Goal: Task Accomplishment & Management: Use online tool/utility

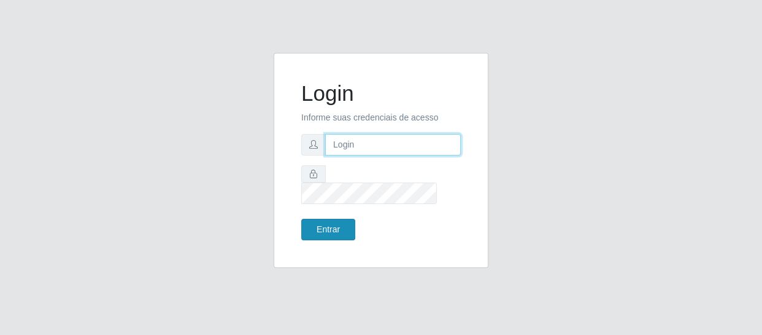
type input "[EMAIL_ADDRESS][DOMAIN_NAME]"
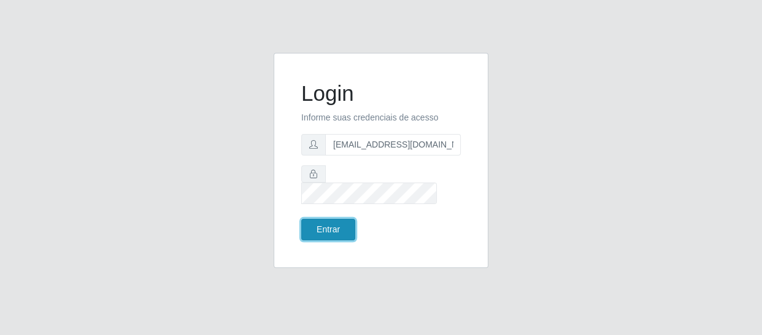
click at [334, 219] on button "Entrar" at bounding box center [328, 229] width 54 height 21
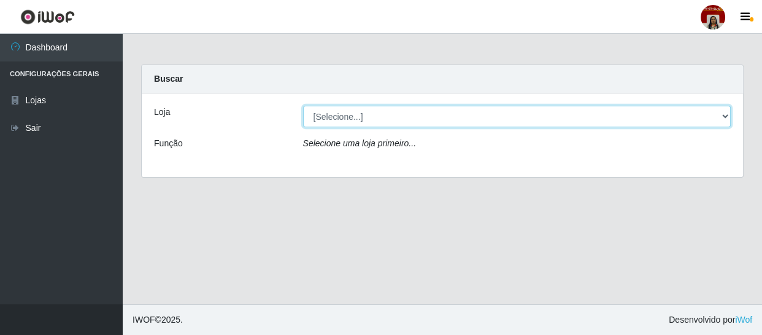
click at [714, 107] on select "[Selecione...] Mar Vermelho - Loja 04" at bounding box center [517, 116] width 428 height 21
select select "251"
click at [303, 106] on select "[Selecione...] Mar Vermelho - Loja 04" at bounding box center [517, 116] width 428 height 21
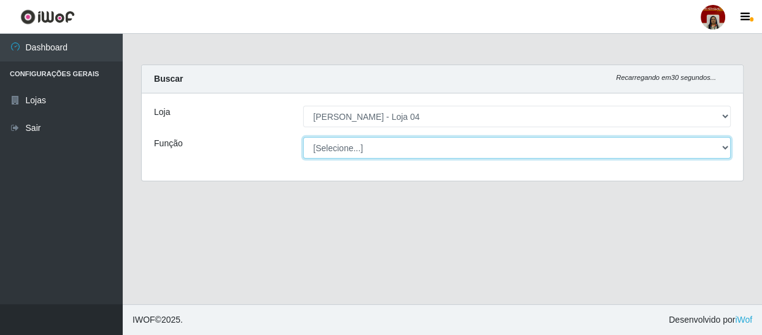
click at [708, 147] on select "[Selecione...] ASG ASG + ASG ++ Auxiliar de Depósito Auxiliar de Depósito + Aux…" at bounding box center [517, 147] width 428 height 21
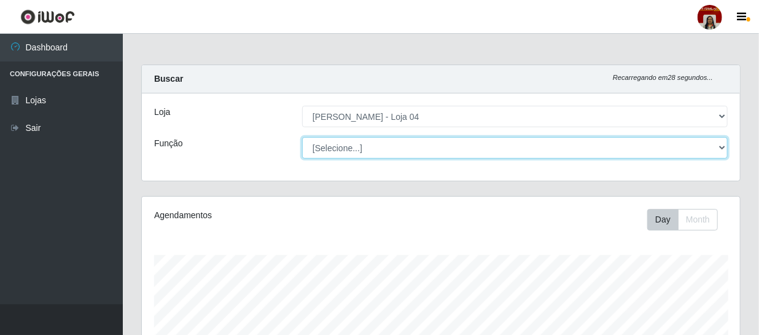
scroll to position [255, 598]
select select "22"
click at [302, 137] on select "[Selecione...] ASG ASG + ASG ++ Auxiliar de Depósito Auxiliar de Depósito + Aux…" at bounding box center [514, 147] width 425 height 21
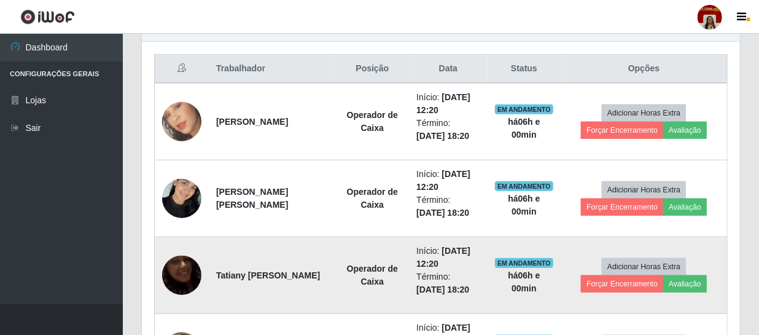
scroll to position [446, 0]
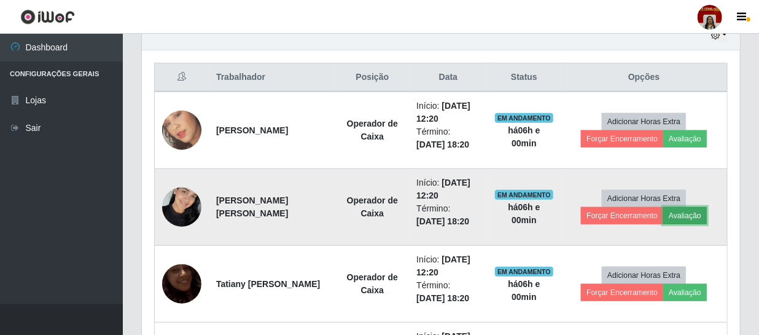
click at [685, 209] on button "Avaliação" at bounding box center [685, 215] width 44 height 17
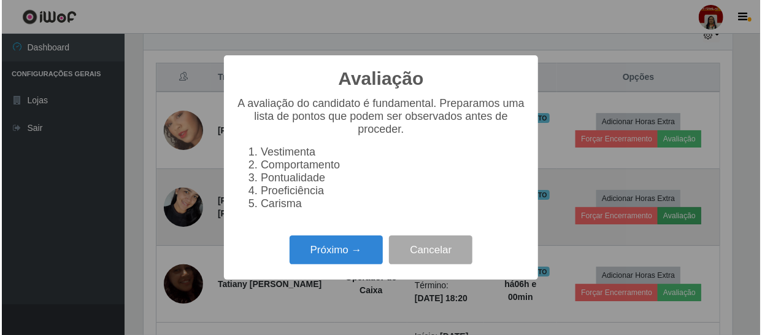
scroll to position [255, 592]
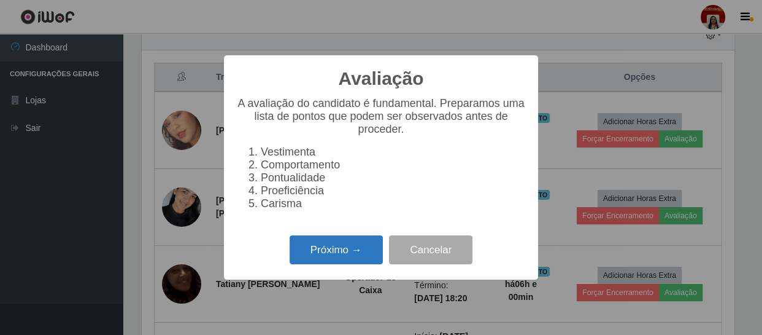
click at [356, 251] on button "Próximo →" at bounding box center [336, 249] width 93 height 29
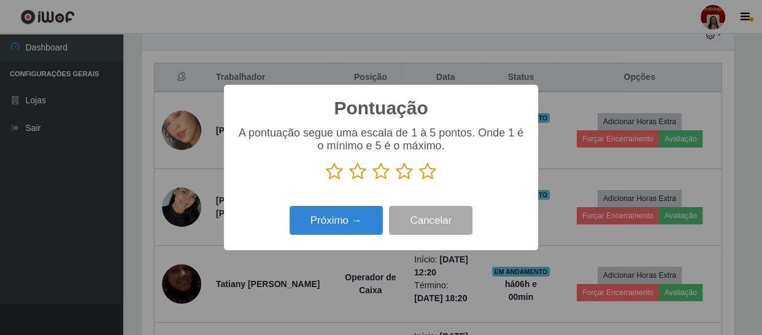
click at [433, 167] on icon at bounding box center [427, 171] width 17 height 18
click at [419, 180] on input "radio" at bounding box center [419, 180] width 0 height 0
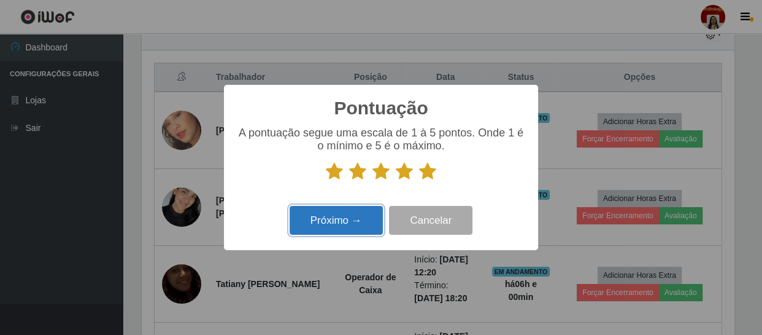
click at [355, 225] on button "Próximo →" at bounding box center [336, 220] width 93 height 29
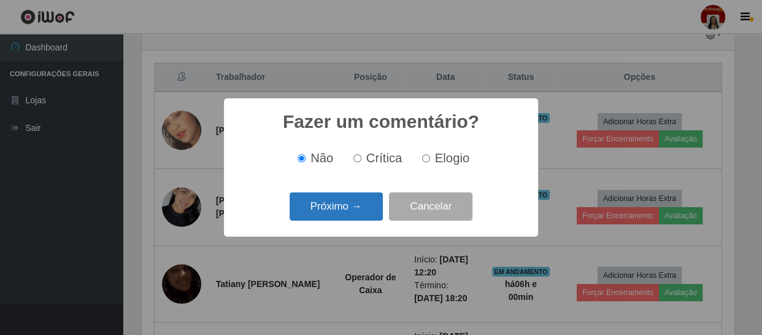
click at [350, 193] on button "Próximo →" at bounding box center [336, 206] width 93 height 29
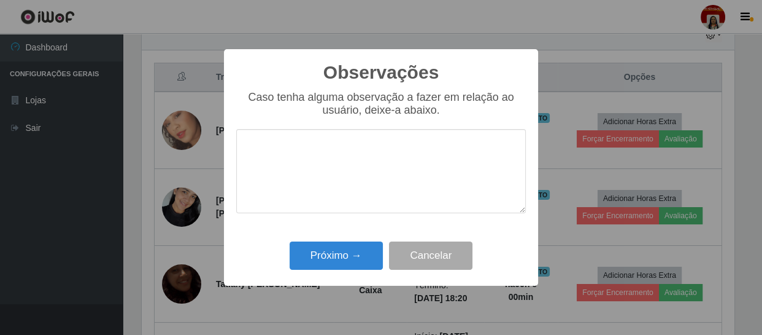
click at [382, 238] on div "Observações × Caso tenha alguma observação a fazer em relação ao usuário, deixe…" at bounding box center [381, 167] width 314 height 236
click at [341, 269] on button "Próximo →" at bounding box center [336, 255] width 93 height 29
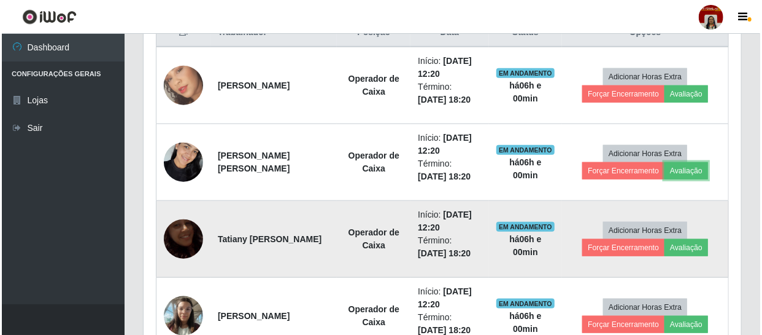
scroll to position [502, 0]
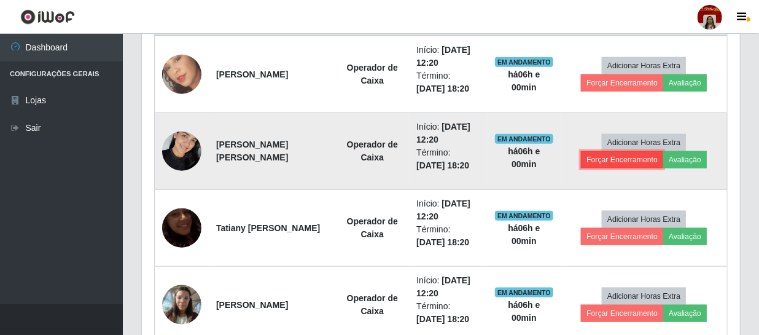
click at [645, 163] on button "Forçar Encerramento" at bounding box center [622, 159] width 82 height 17
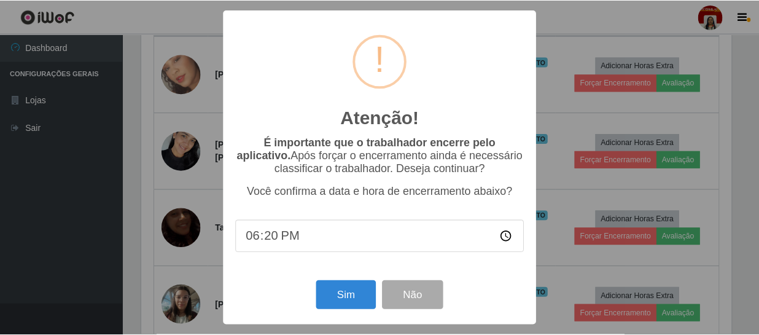
scroll to position [255, 592]
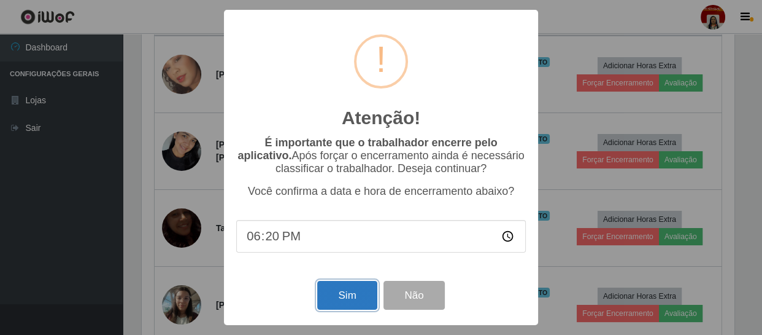
click at [354, 292] on button "Sim" at bounding box center [347, 295] width 60 height 29
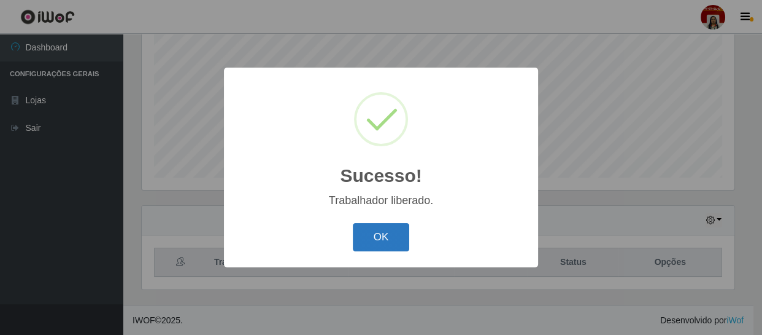
click at [393, 243] on button "OK" at bounding box center [381, 237] width 57 height 29
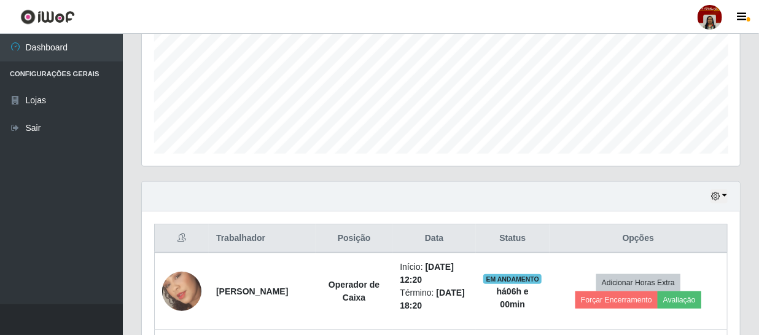
scroll to position [429, 0]
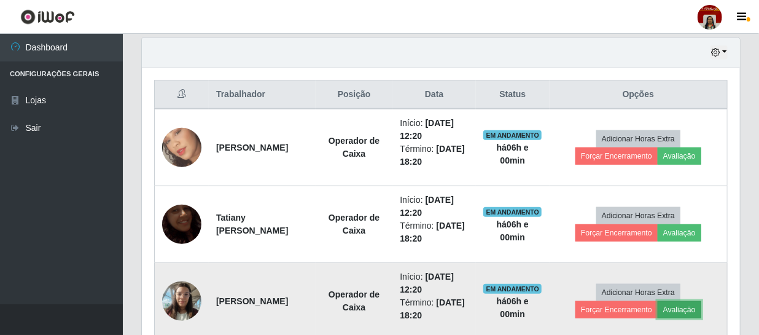
click at [676, 312] on button "Avaliação" at bounding box center [679, 309] width 44 height 17
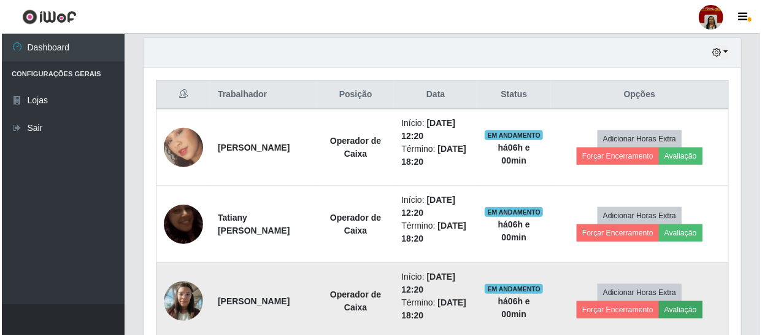
scroll to position [255, 592]
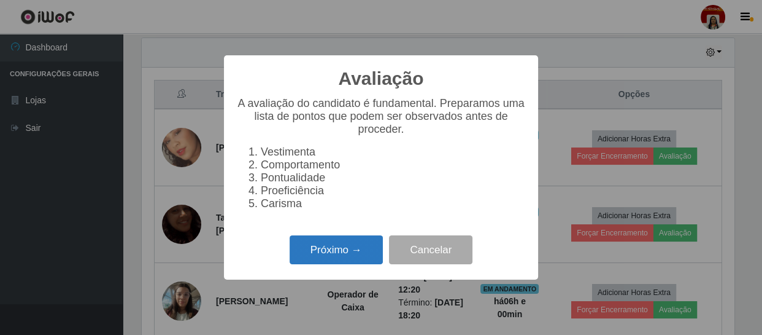
click at [321, 257] on button "Próximo →" at bounding box center [336, 249] width 93 height 29
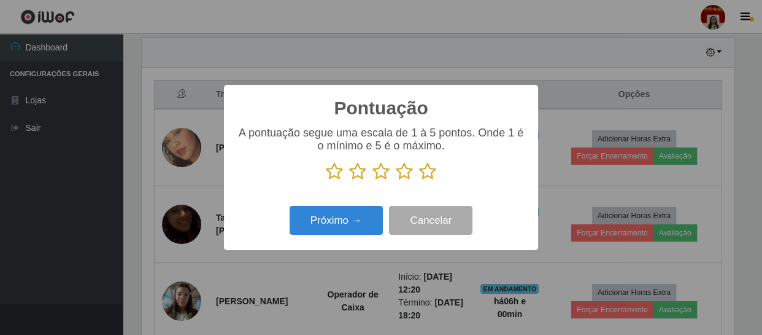
click at [423, 180] on icon at bounding box center [427, 171] width 17 height 18
click at [419, 180] on input "radio" at bounding box center [419, 180] width 0 height 0
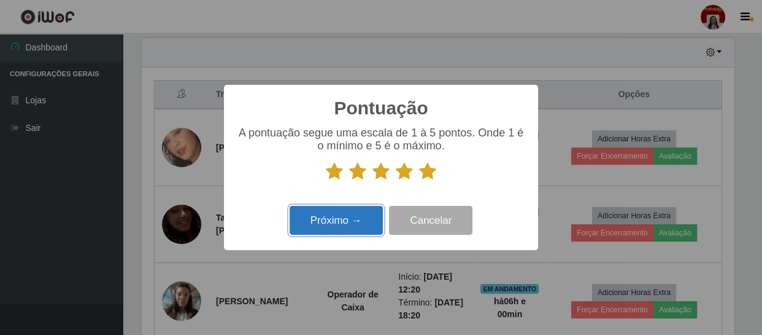
click at [376, 207] on button "Próximo →" at bounding box center [336, 220] width 93 height 29
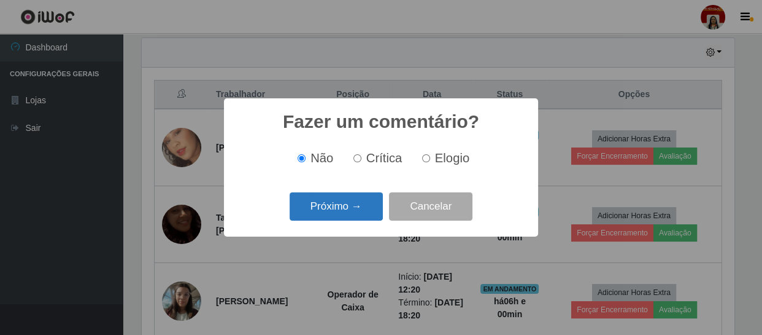
click at [366, 219] on button "Próximo →" at bounding box center [336, 206] width 93 height 29
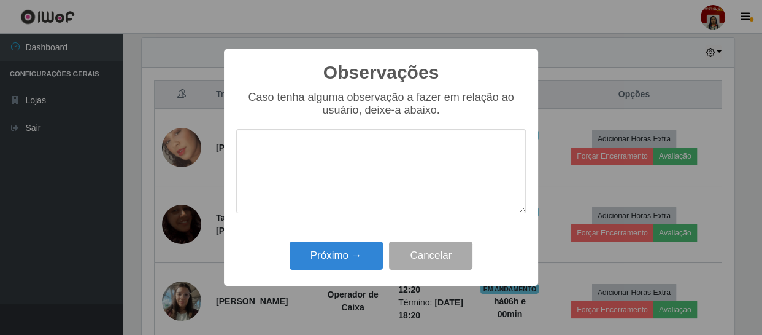
click at [367, 237] on div "Observações × Caso tenha alguma observação a fazer em relação ao usuário, deixe…" at bounding box center [381, 167] width 314 height 236
click at [390, 254] on button "Cancelar" at bounding box center [430, 255] width 83 height 29
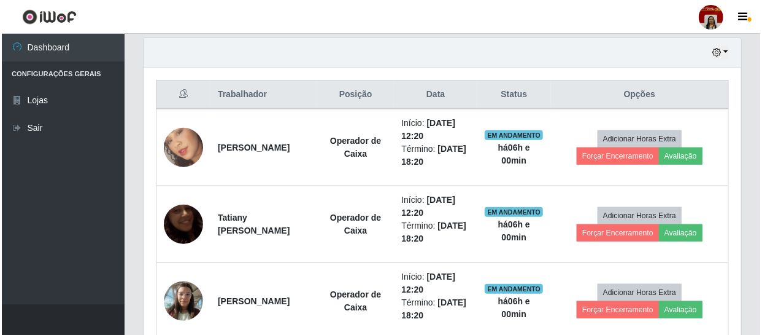
scroll to position [255, 598]
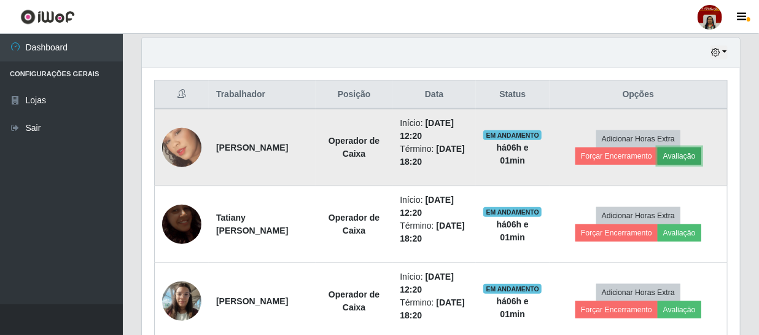
click at [688, 157] on button "Avaliação" at bounding box center [679, 155] width 44 height 17
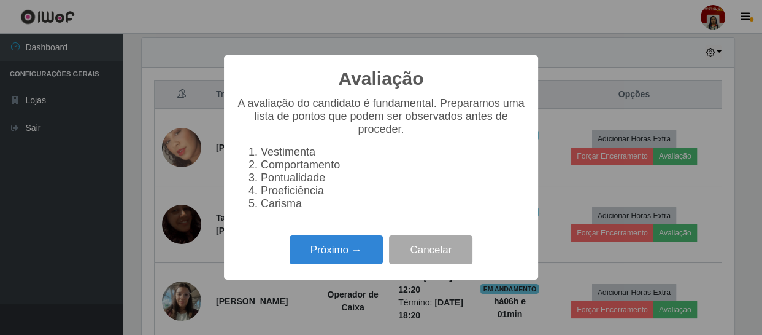
scroll to position [0, 0]
click at [344, 264] on button "Próximo →" at bounding box center [336, 249] width 93 height 29
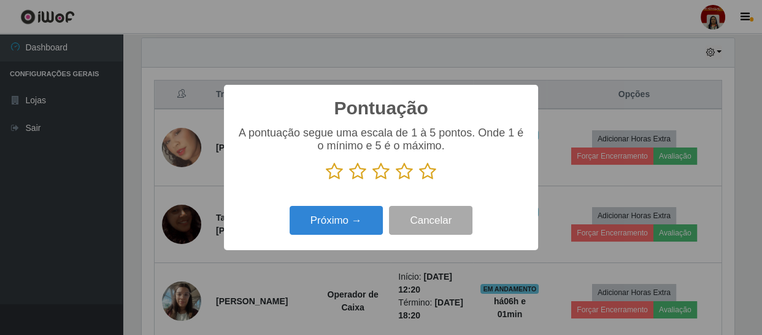
scroll to position [613609, 613271]
click at [414, 174] on p at bounding box center [381, 171] width 290 height 18
click at [432, 180] on icon at bounding box center [427, 171] width 17 height 18
click at [419, 180] on input "radio" at bounding box center [419, 180] width 0 height 0
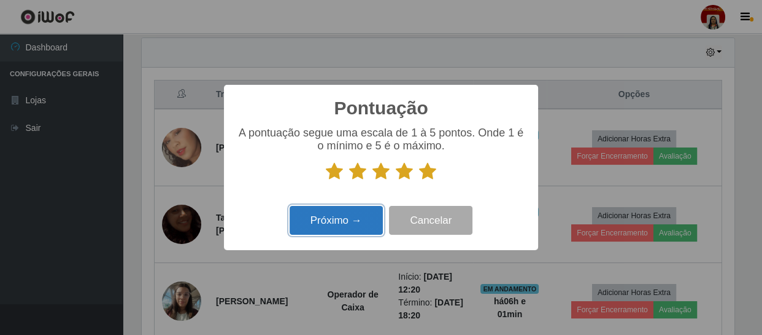
click at [365, 222] on button "Próximo →" at bounding box center [336, 220] width 93 height 29
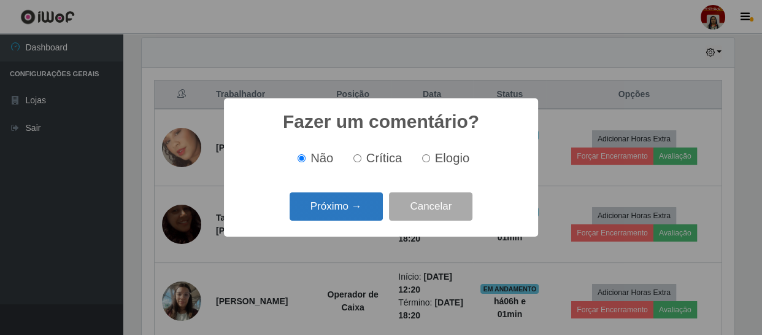
click at [357, 213] on button "Próximo →" at bounding box center [336, 206] width 93 height 29
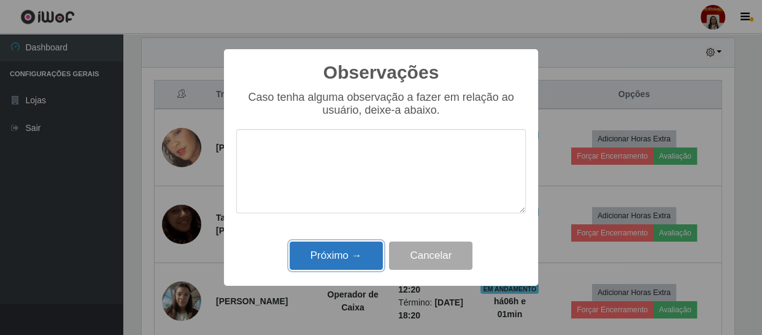
click at [368, 245] on button "Próximo →" at bounding box center [336, 255] width 93 height 29
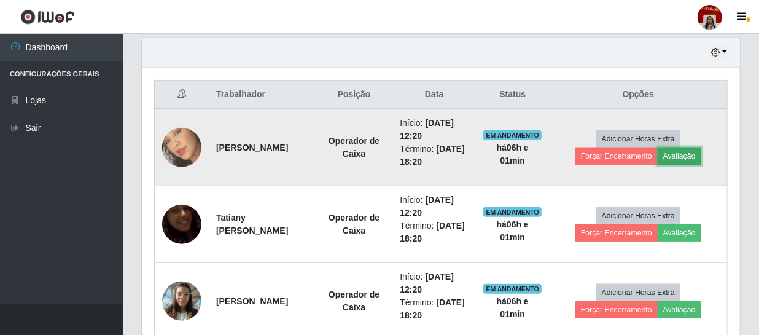
click at [676, 159] on button "Avaliação" at bounding box center [679, 155] width 44 height 17
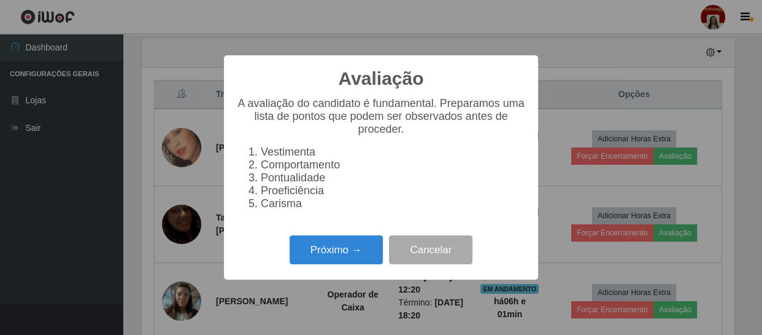
click at [357, 267] on div "Próximo → Cancelar" at bounding box center [381, 249] width 290 height 35
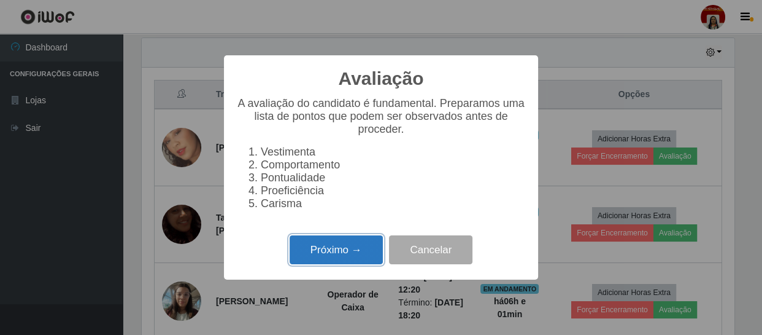
click at [362, 260] on button "Próximo →" at bounding box center [336, 249] width 93 height 29
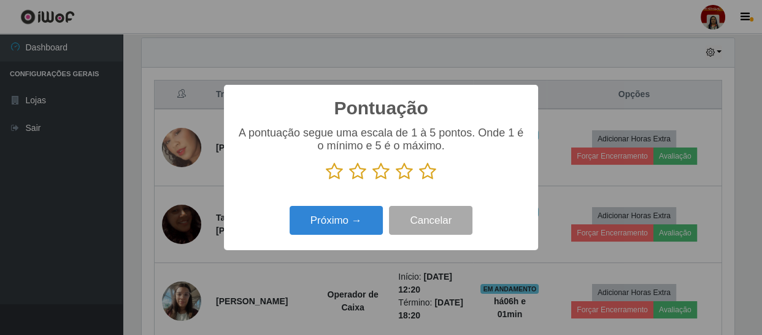
click at [420, 171] on icon at bounding box center [427, 171] width 17 height 18
click at [419, 180] on input "radio" at bounding box center [419, 180] width 0 height 0
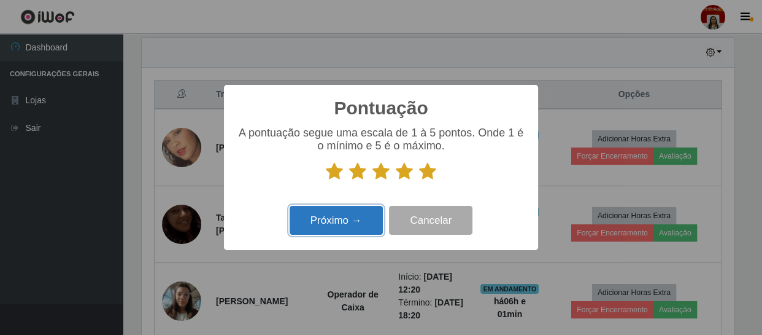
click at [377, 209] on button "Próximo →" at bounding box center [336, 220] width 93 height 29
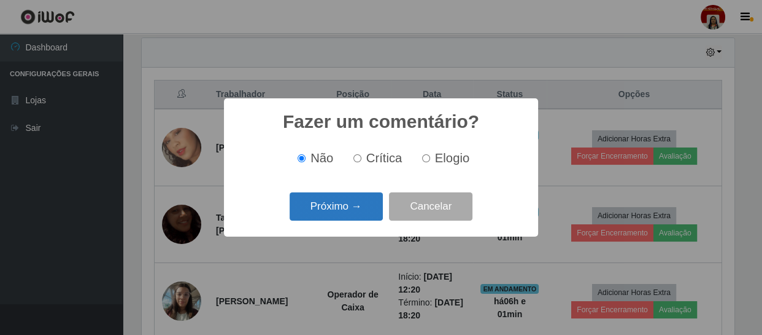
click at [368, 204] on button "Próximo →" at bounding box center [336, 206] width 93 height 29
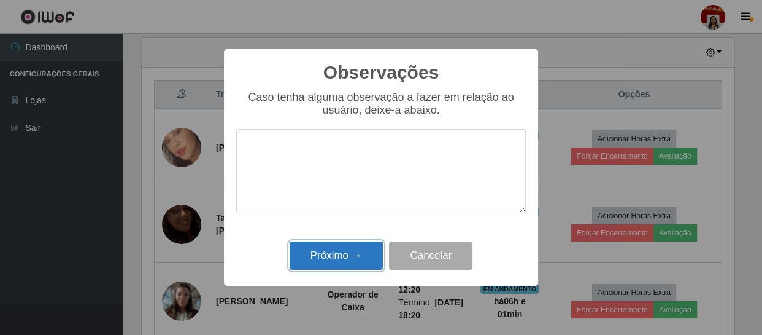
click at [356, 247] on button "Próximo →" at bounding box center [336, 255] width 93 height 29
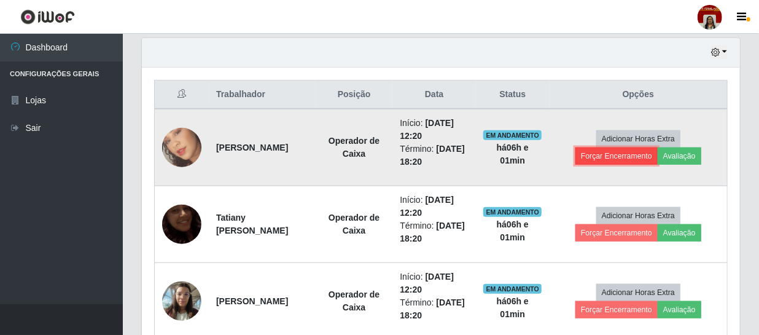
click at [600, 147] on button "Forçar Encerramento" at bounding box center [616, 155] width 82 height 17
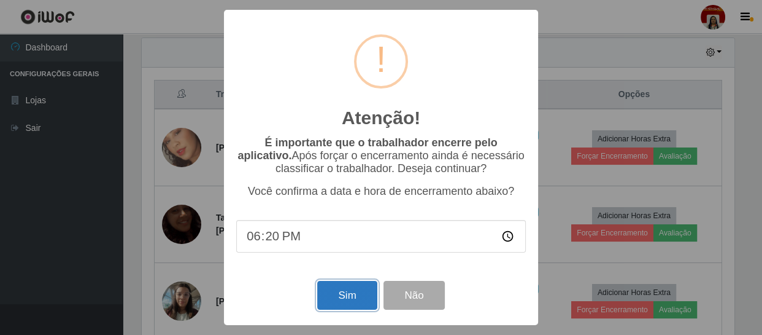
click at [362, 301] on button "Sim" at bounding box center [347, 295] width 60 height 29
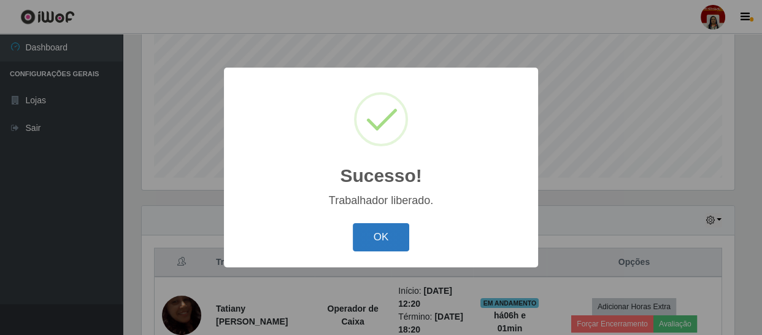
click at [396, 243] on button "OK" at bounding box center [381, 237] width 57 height 29
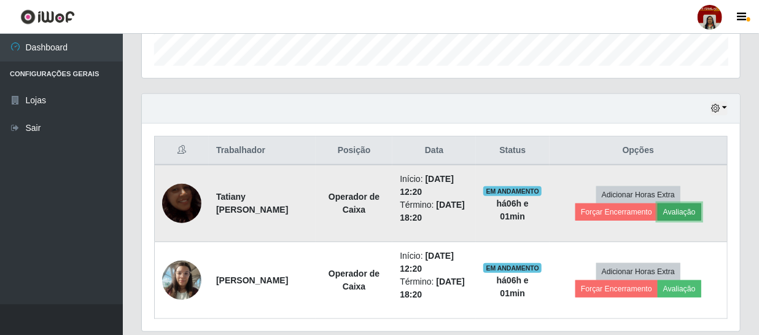
click at [683, 208] on button "Avaliação" at bounding box center [679, 211] width 44 height 17
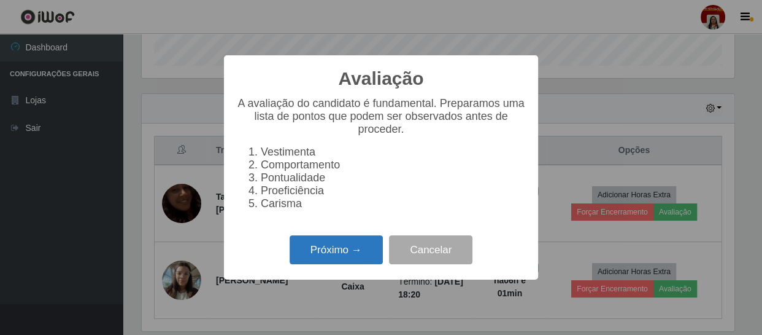
click at [363, 256] on button "Próximo →" at bounding box center [336, 249] width 93 height 29
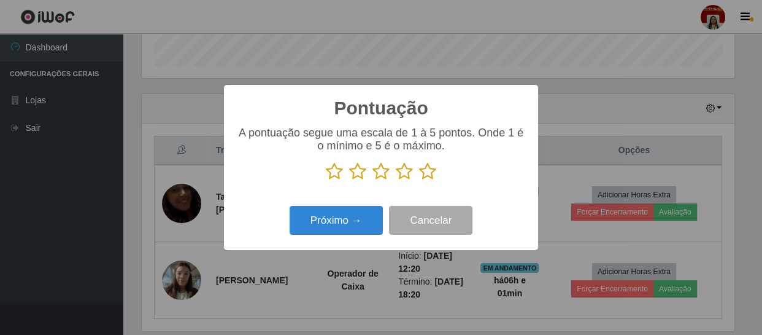
click at [427, 166] on icon at bounding box center [427, 171] width 17 height 18
click at [419, 180] on input "radio" at bounding box center [419, 180] width 0 height 0
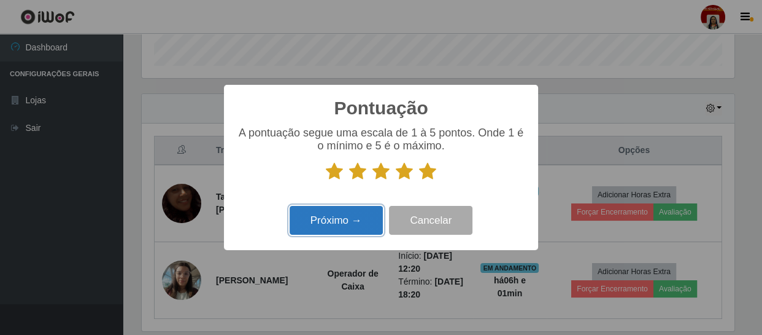
click at [312, 212] on button "Próximo →" at bounding box center [336, 220] width 93 height 29
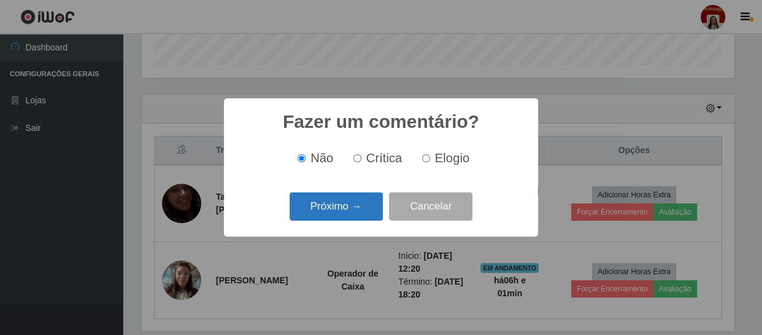
click at [357, 212] on button "Próximo →" at bounding box center [336, 206] width 93 height 29
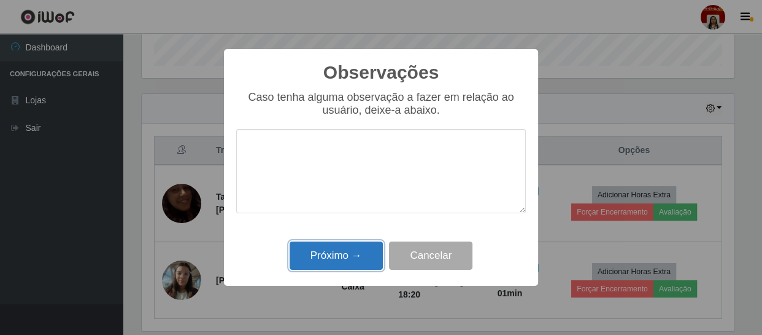
drag, startPoint x: 357, startPoint y: 256, endPoint x: 617, endPoint y: 260, distance: 259.7
click at [362, 257] on button "Próximo →" at bounding box center [336, 255] width 93 height 29
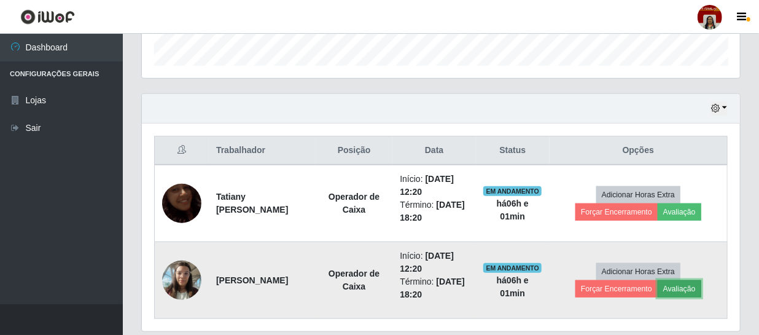
click at [681, 287] on button "Avaliação" at bounding box center [679, 288] width 44 height 17
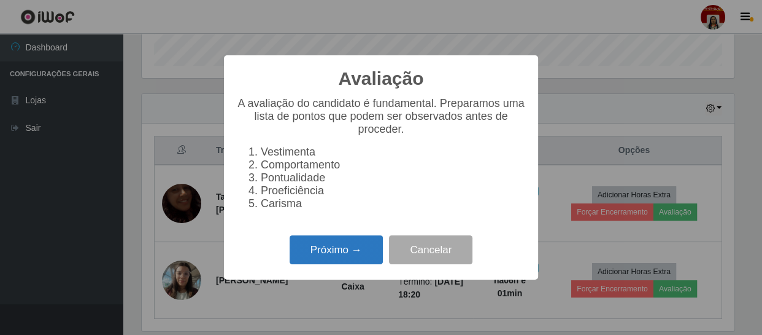
click at [355, 255] on button "Próximo →" at bounding box center [336, 249] width 93 height 29
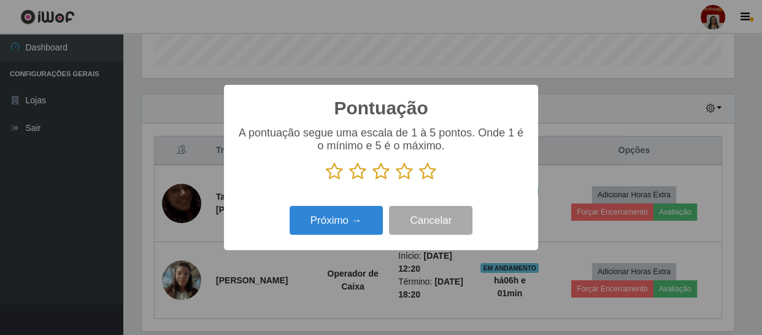
click at [430, 173] on icon at bounding box center [427, 171] width 17 height 18
click at [419, 180] on input "radio" at bounding box center [419, 180] width 0 height 0
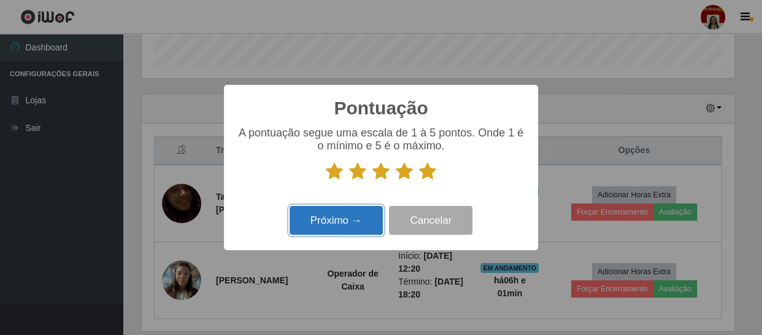
click at [317, 223] on button "Próximo →" at bounding box center [336, 220] width 93 height 29
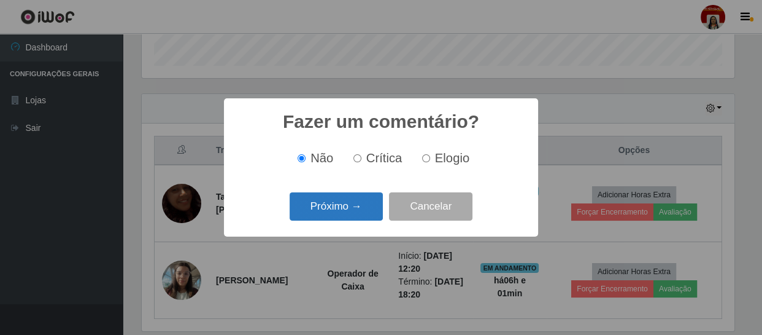
click at [358, 211] on button "Próximo →" at bounding box center [336, 206] width 93 height 29
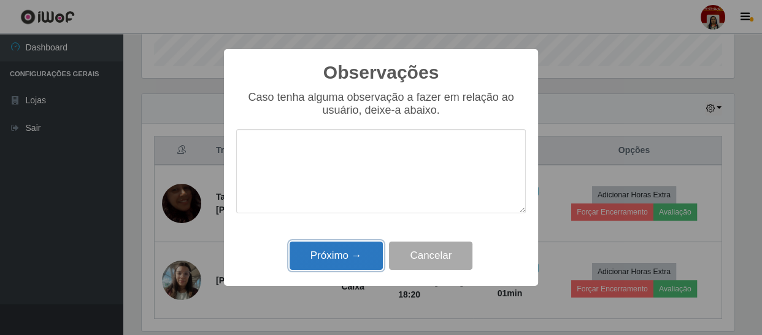
click at [356, 247] on button "Próximo →" at bounding box center [336, 255] width 93 height 29
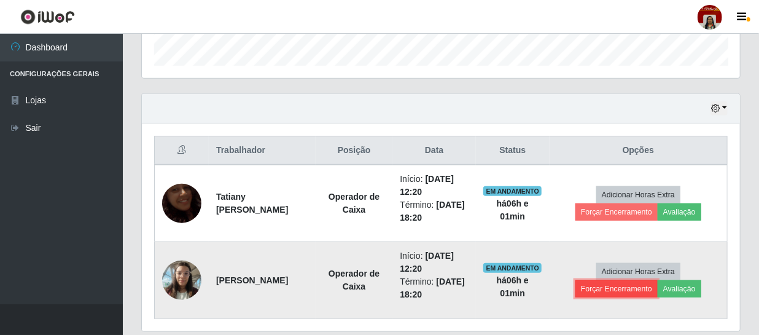
click at [602, 282] on button "Forçar Encerramento" at bounding box center [616, 288] width 82 height 17
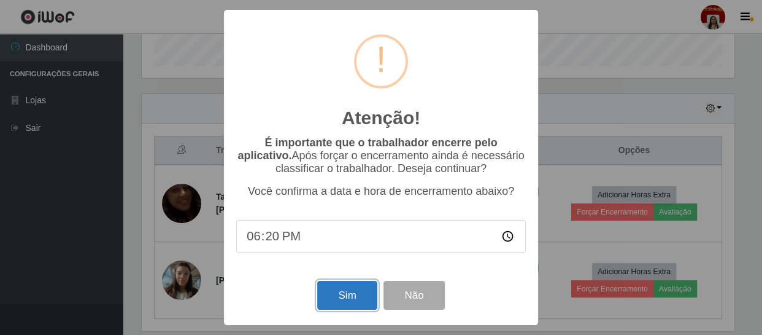
click at [359, 285] on button "Sim" at bounding box center [347, 295] width 60 height 29
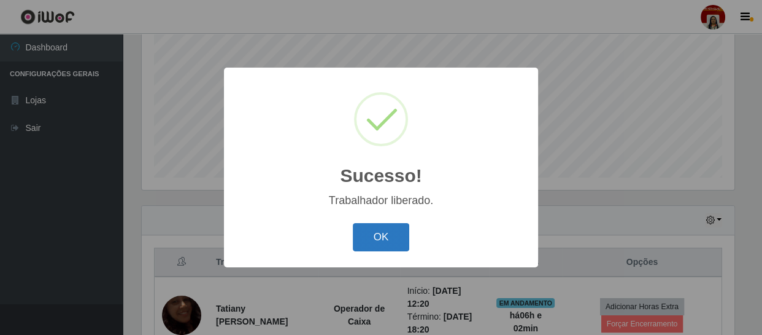
click at [374, 239] on button "OK" at bounding box center [381, 237] width 57 height 29
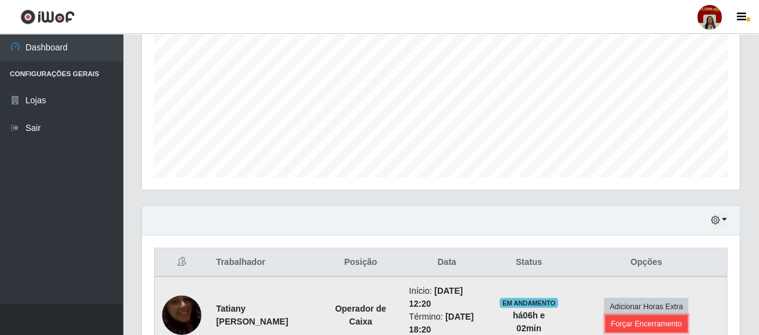
click at [659, 319] on button "Forçar Encerramento" at bounding box center [646, 323] width 82 height 17
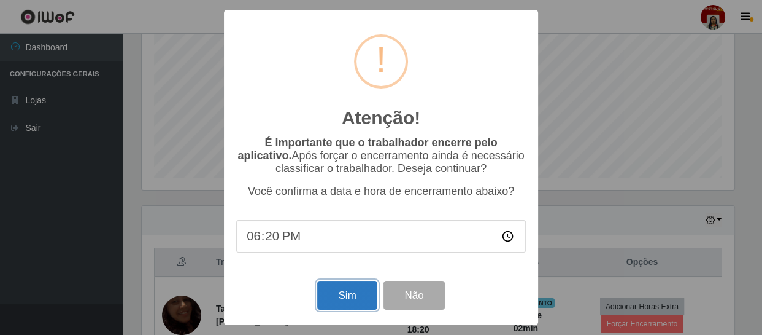
click at [359, 300] on button "Sim" at bounding box center [347, 295] width 60 height 29
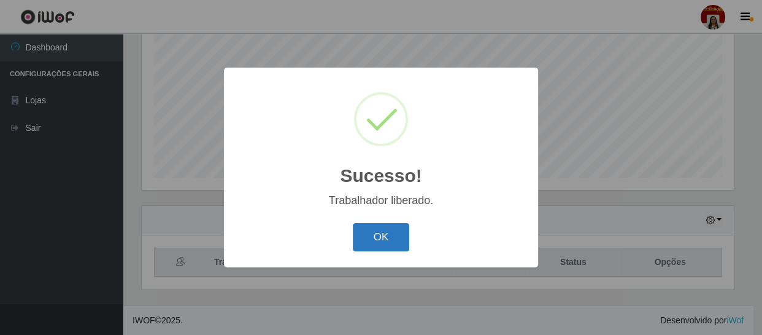
click at [392, 237] on button "OK" at bounding box center [381, 237] width 57 height 29
